Goal: Transaction & Acquisition: Purchase product/service

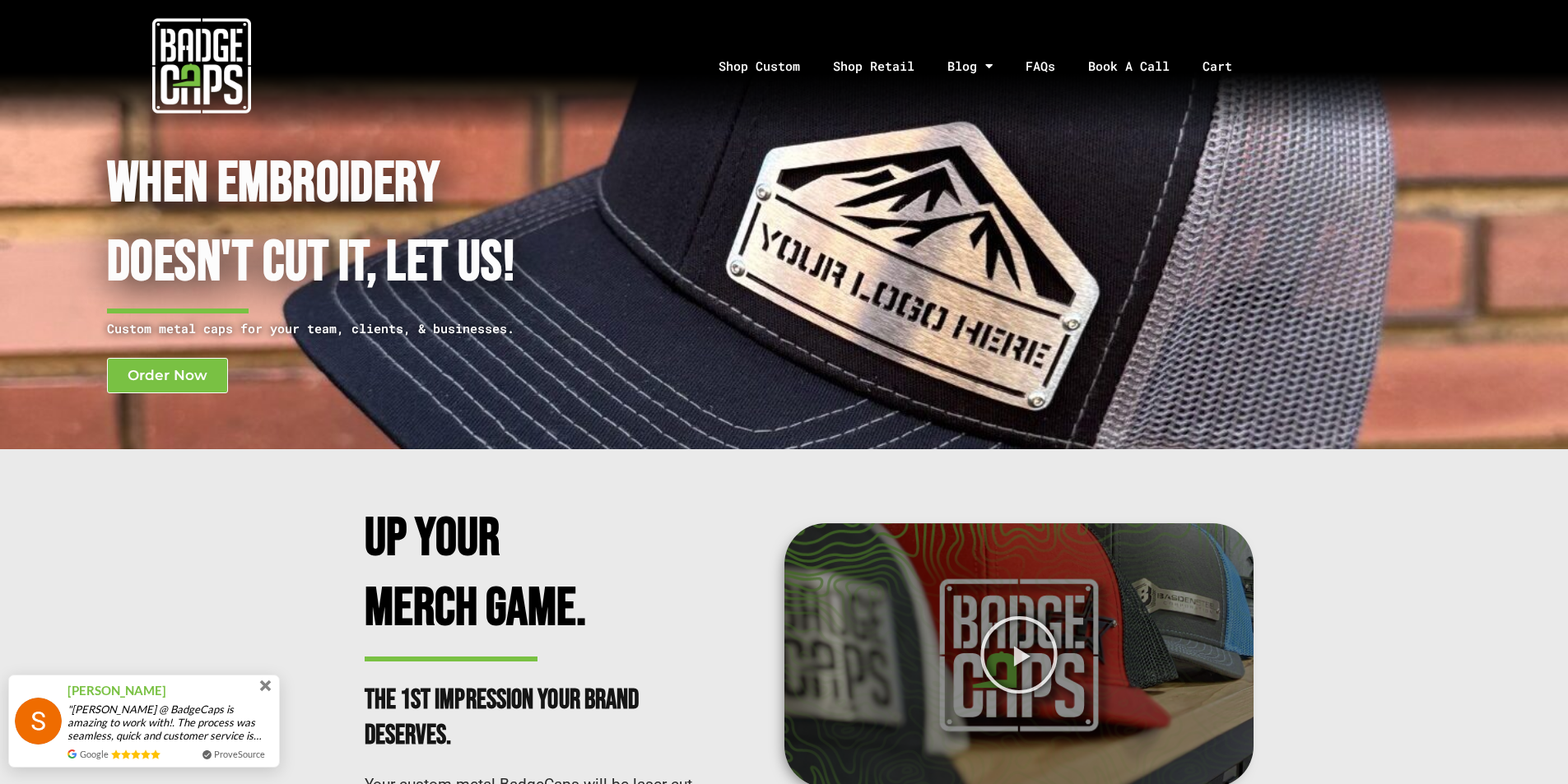
click at [262, 685] on span at bounding box center [265, 686] width 12 height 12
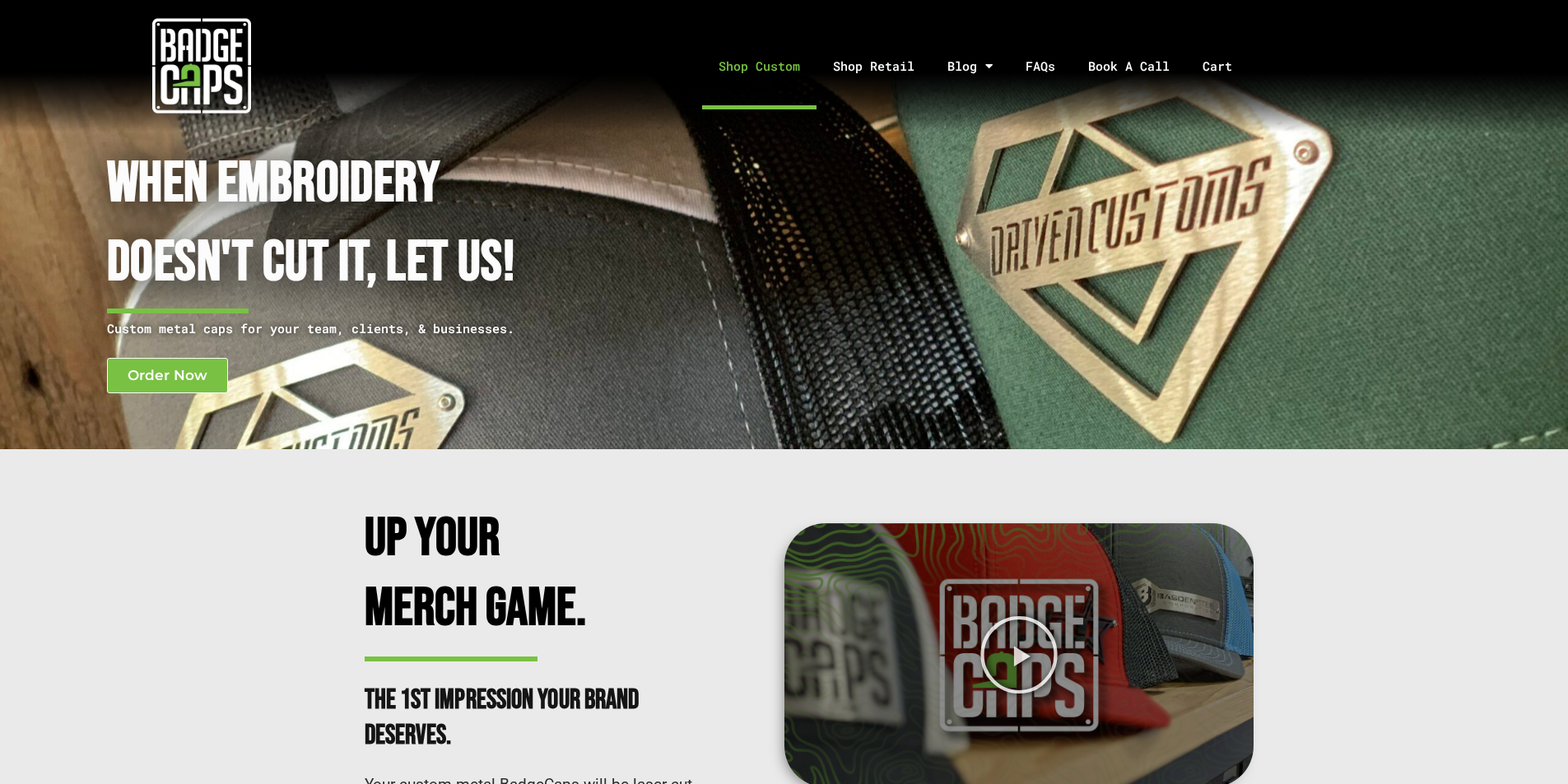
click at [782, 63] on link "Shop Custom" at bounding box center [759, 66] width 115 height 86
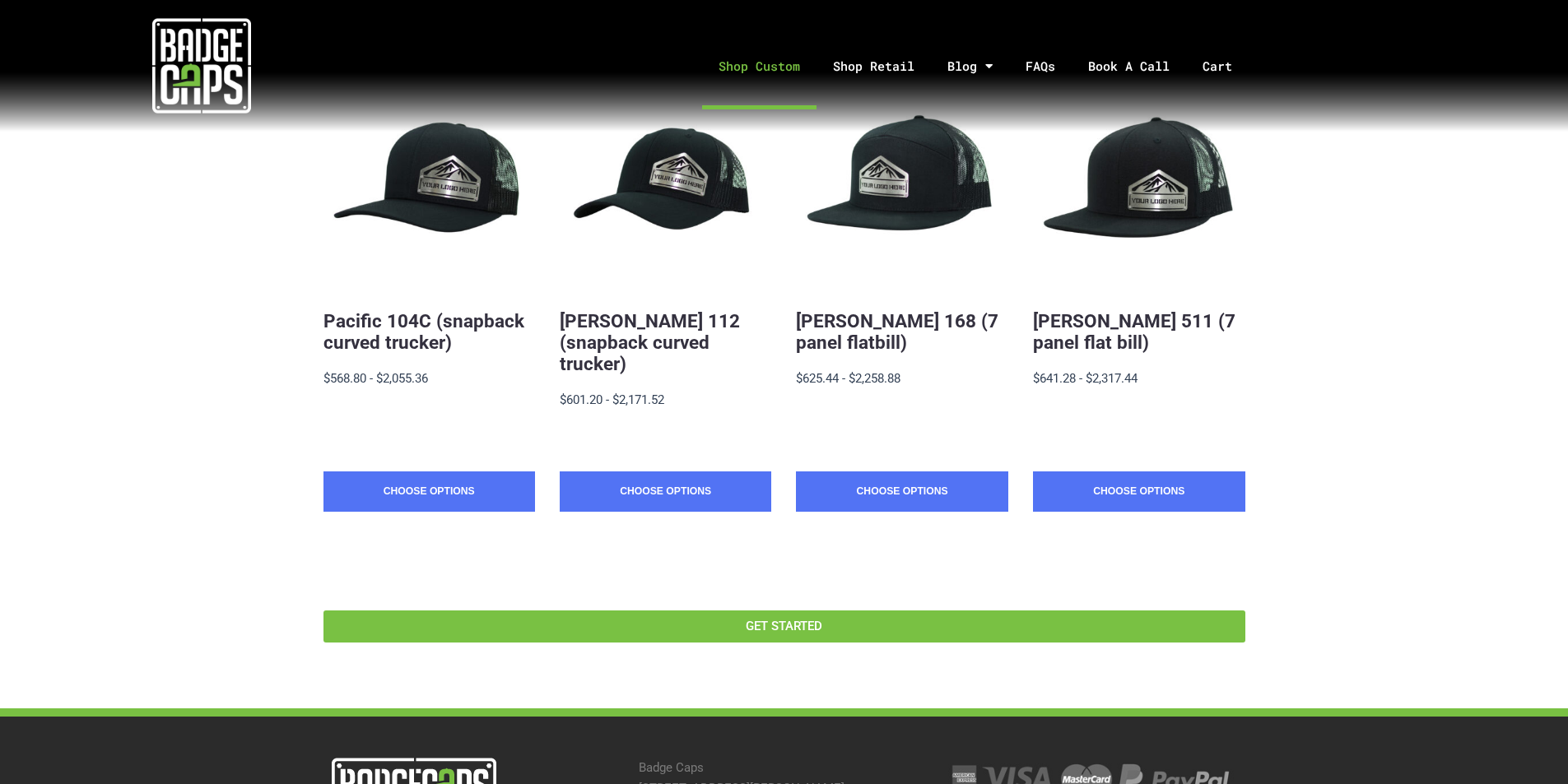
scroll to position [326, 0]
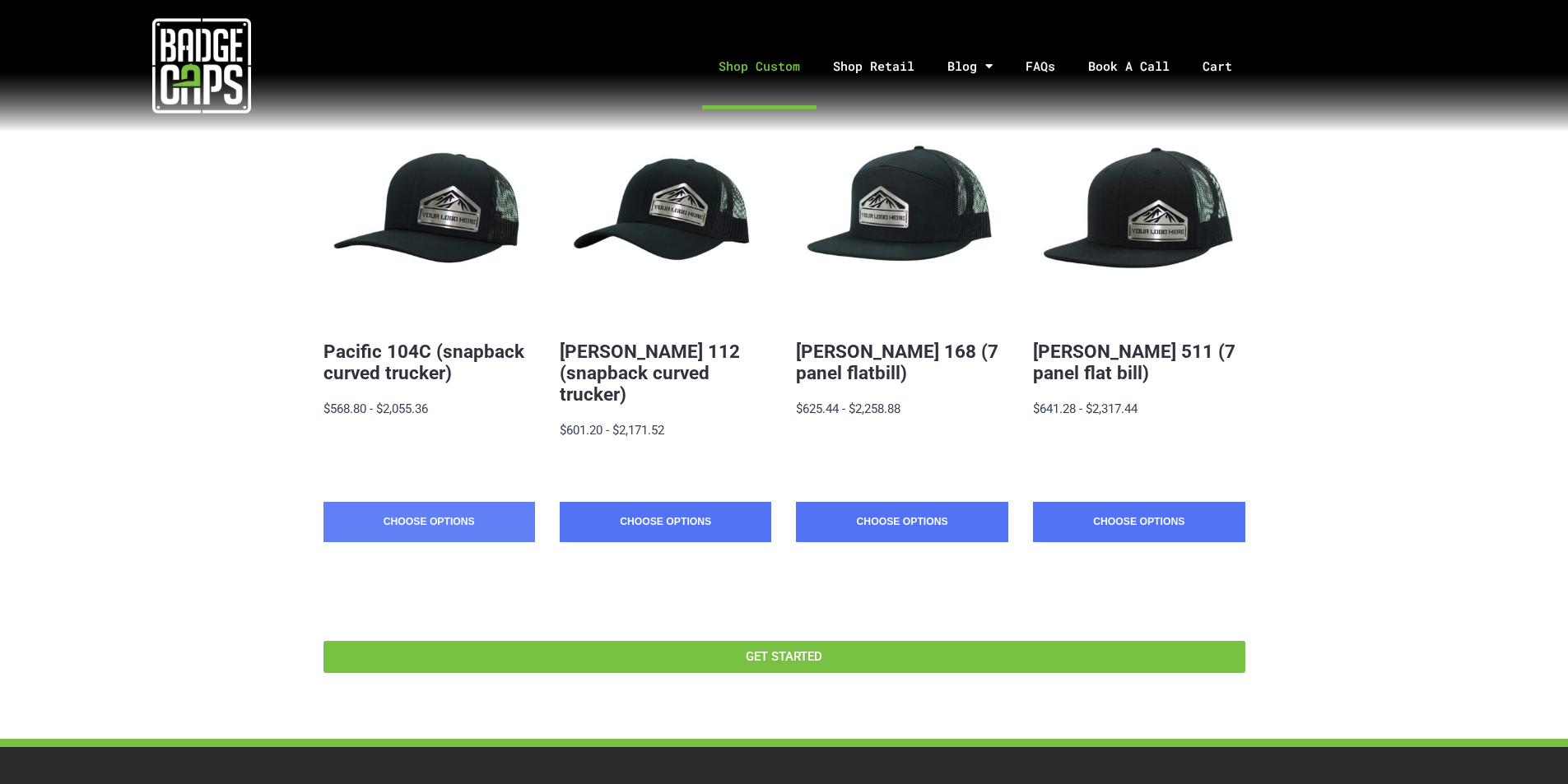
click at [523, 501] on link "Choose Options" at bounding box center [430, 522] width 212 height 41
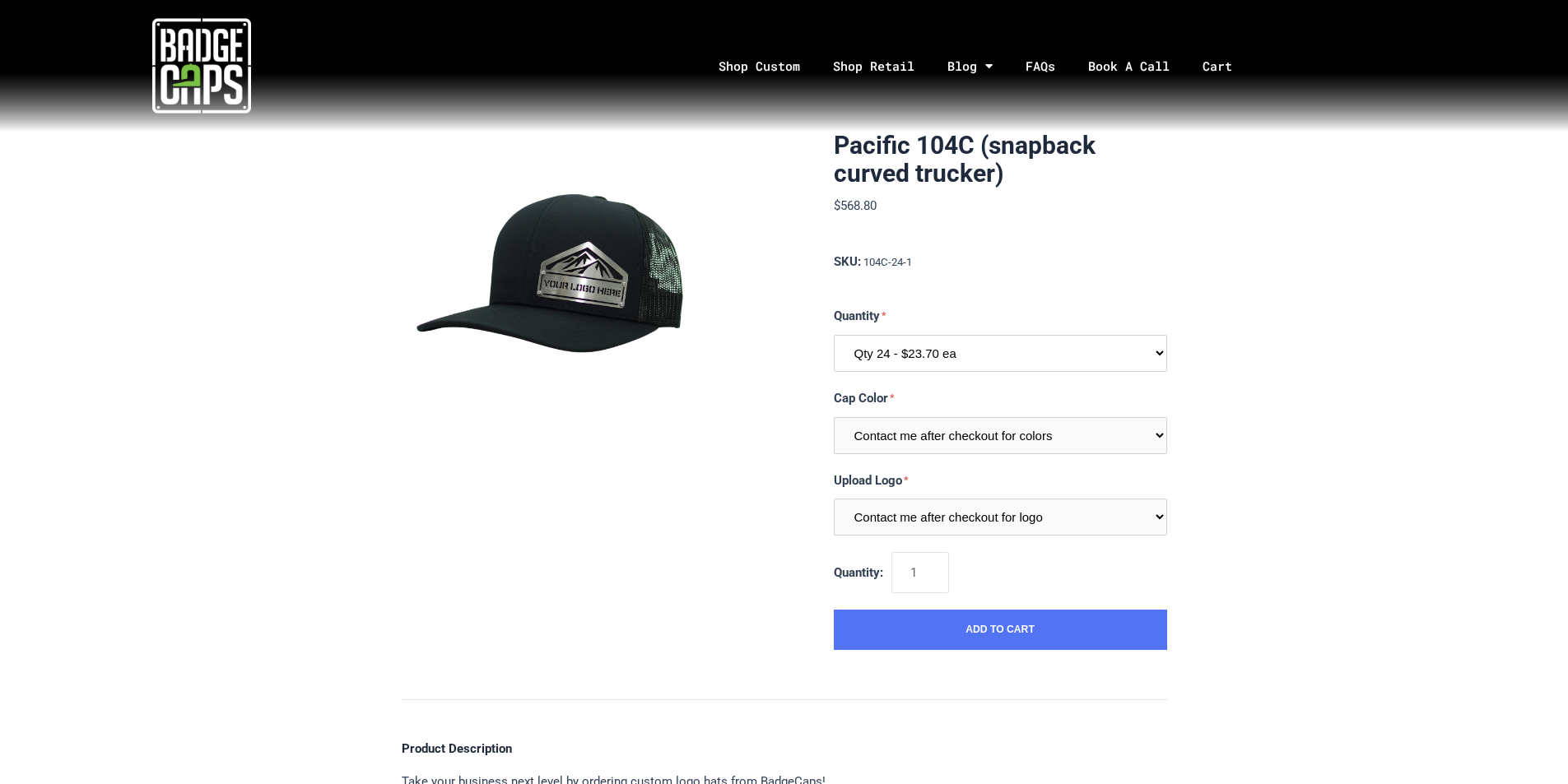
click at [1000, 358] on select "Qty 24 - $23.70 ea Qty 48 - $22.94ea Qty 96 - $21.41ea" at bounding box center [999, 354] width 333 height 37
click at [958, 440] on select "Contact me after checkout for colors" at bounding box center [999, 435] width 333 height 37
click at [987, 522] on select "Contact me after checkout for logo" at bounding box center [999, 517] width 333 height 37
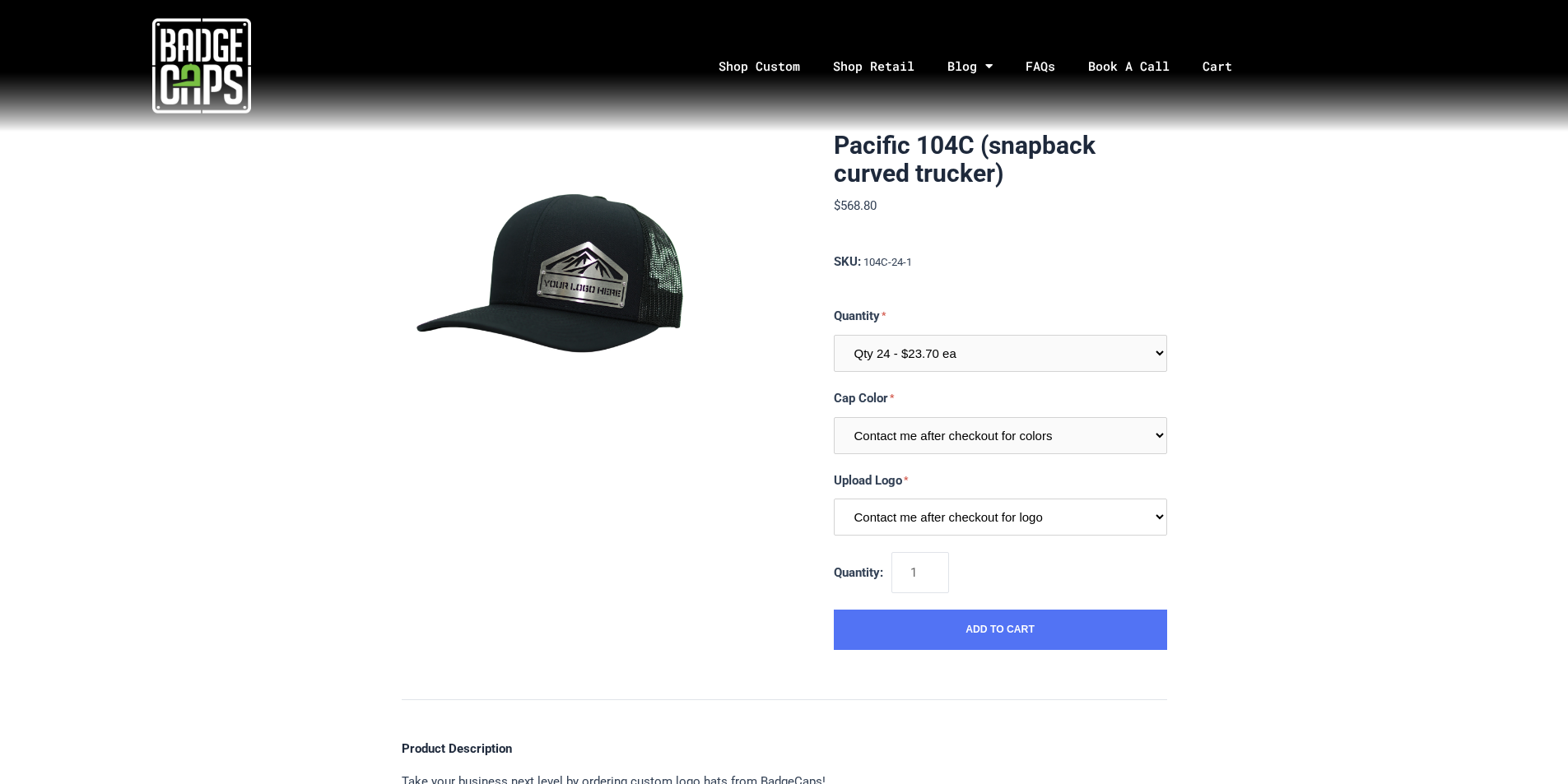
click at [987, 522] on select "Contact me after checkout for logo" at bounding box center [999, 517] width 333 height 37
